Goal: Complete application form

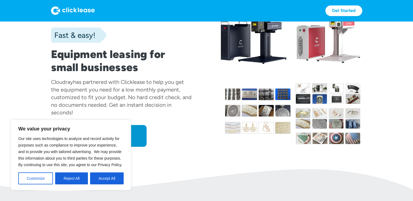
scroll to position [55, 0]
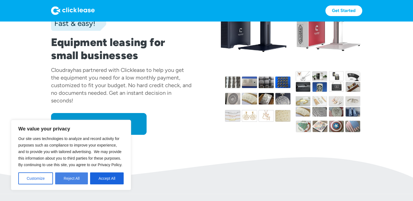
click at [62, 179] on button "Reject All" at bounding box center [71, 179] width 33 height 12
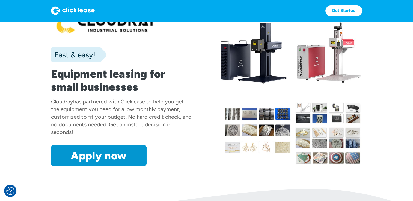
scroll to position [0, 0]
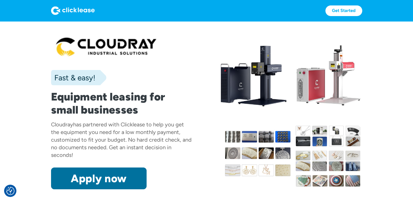
click at [102, 173] on link "Apply now" at bounding box center [99, 179] width 96 height 22
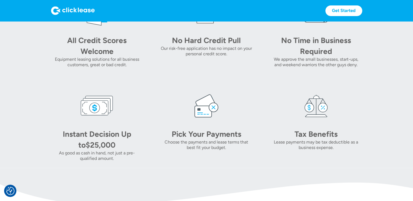
scroll to position [260, 0]
